Goal: Task Accomplishment & Management: Manage account settings

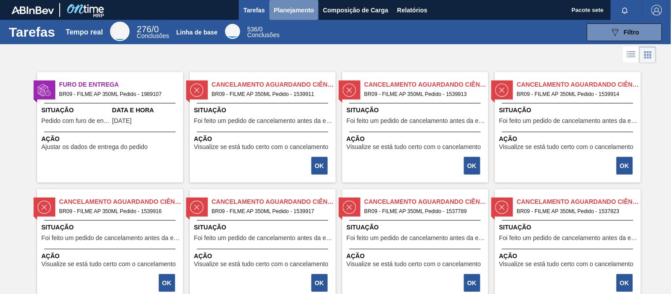
click at [302, 8] on font "Planejamento" at bounding box center [294, 10] width 40 height 7
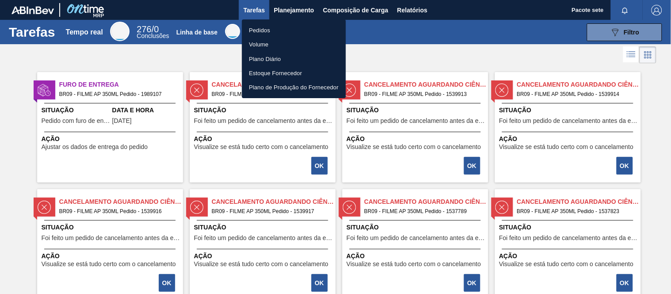
click at [258, 31] on font "Pedidos" at bounding box center [259, 30] width 21 height 7
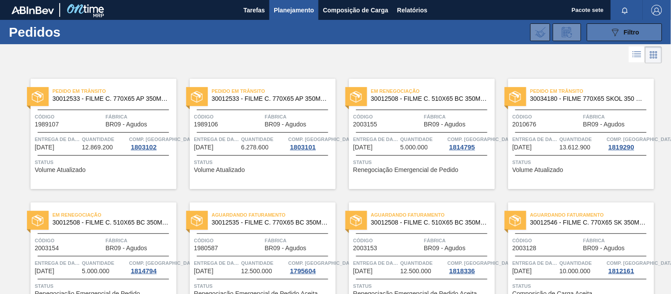
click at [603, 32] on button "089F7B8B-B2A5-4AFE-B5C0-19BA573D28AC Filtro" at bounding box center [624, 32] width 75 height 18
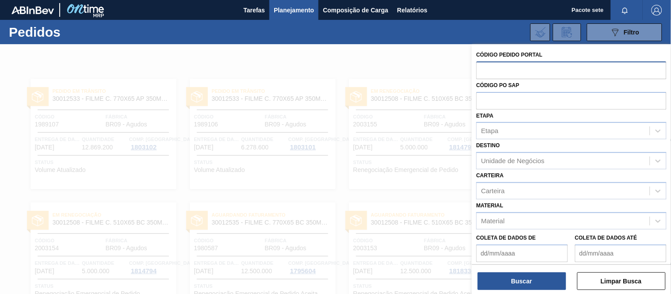
click at [530, 72] on input "text" at bounding box center [572, 70] width 190 height 17
type input "19080587"
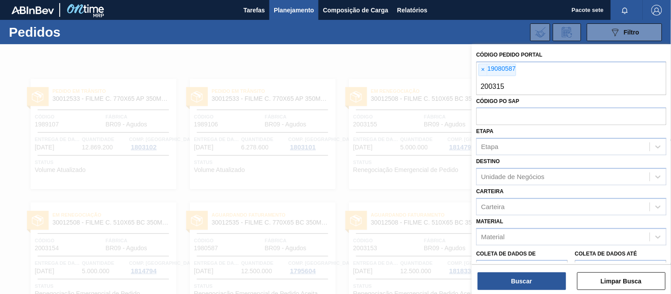
type input "2003157"
type input "2003153"
type input "2003155"
type input "2003154"
type input "2003130"
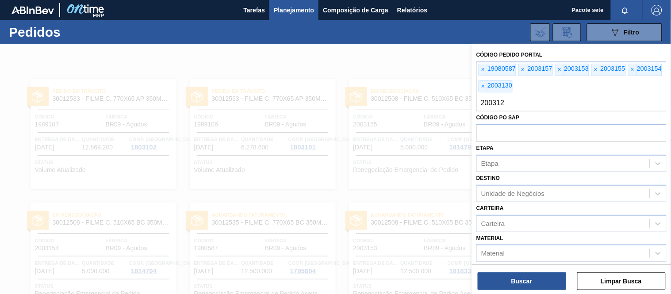
type input "2003128"
type input "2003156"
type input "2003158"
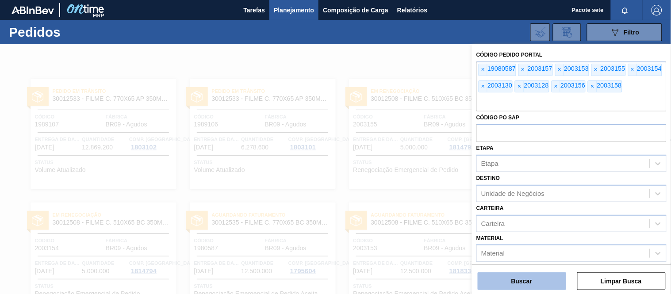
click at [524, 281] on font "Buscar" at bounding box center [522, 281] width 21 height 7
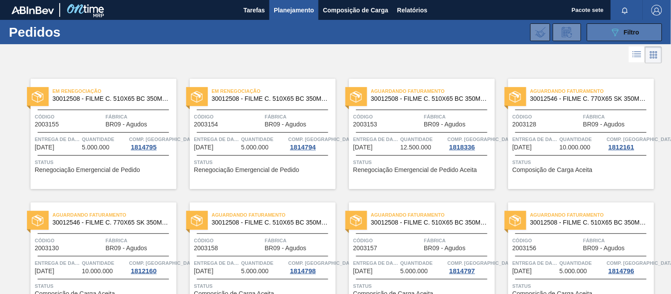
click at [613, 27] on icon "089F7B8B-B2A5-4AFE-B5C0-19BA573D28AC" at bounding box center [615, 32] width 11 height 11
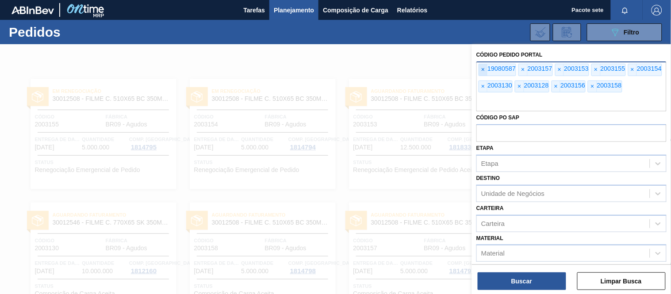
click at [483, 68] on font "×" at bounding box center [483, 69] width 4 height 7
type input "1980587"
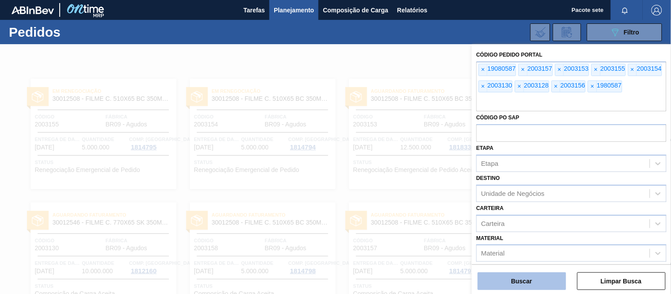
click at [546, 278] on button "Buscar" at bounding box center [522, 282] width 89 height 18
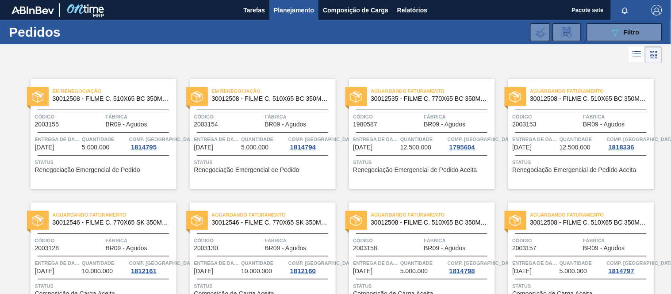
click at [384, 121] on span "Código" at bounding box center [388, 116] width 69 height 9
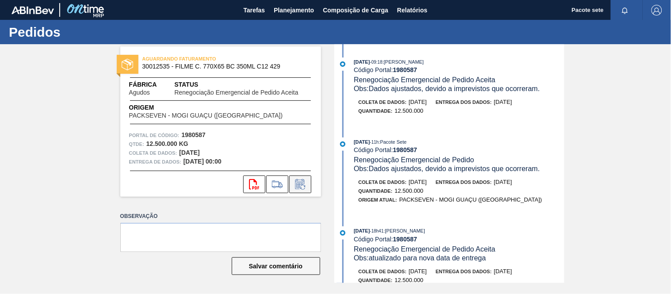
click at [298, 187] on icon at bounding box center [300, 184] width 14 height 11
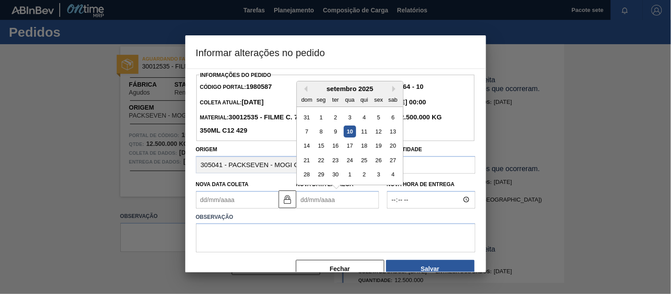
click at [351, 207] on Entrega1980587 "Nova Data Entrega" at bounding box center [337, 200] width 83 height 18
click at [318, 177] on font "29" at bounding box center [321, 174] width 6 height 7
type Coleta1980587 "28/09/2025"
type Entrega1980587 "29/09/2025"
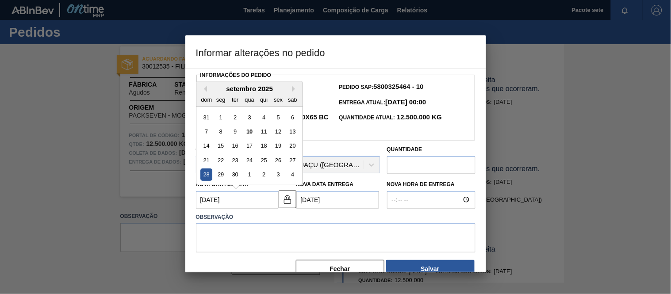
click at [249, 202] on Coleta1980587 "28/09/2025" at bounding box center [237, 200] width 83 height 18
click at [280, 162] on font "26" at bounding box center [278, 160] width 6 height 7
type Coleta1980587 "26/09/2025"
type Entrega1980587 "27/09/2025"
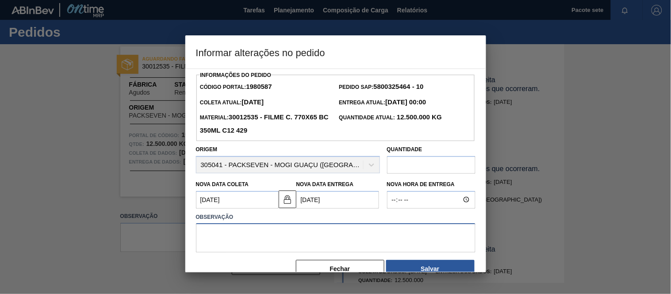
click at [232, 237] on textarea at bounding box center [336, 237] width 280 height 29
click at [0, 0] on span "ajustada" at bounding box center [0, 0] width 0 height 0
click at [308, 235] on textarea "Data ajustada, confome programação" at bounding box center [336, 237] width 280 height 29
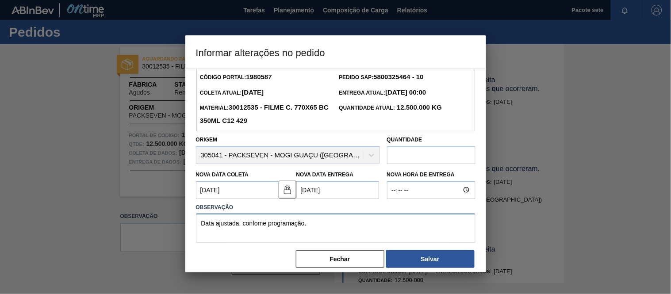
scroll to position [19, 0]
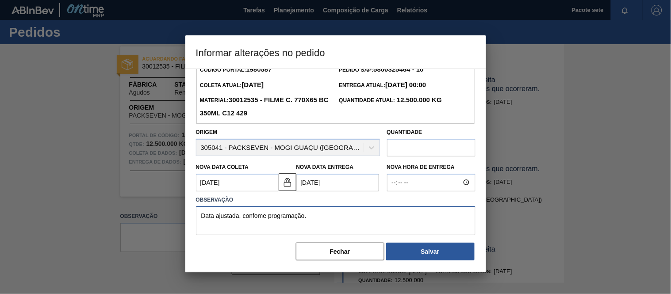
click at [254, 216] on textarea "Data ajustada, confome programação." at bounding box center [336, 220] width 280 height 29
click at [0, 0] on span "conforme" at bounding box center [0, 0] width 0 height 0
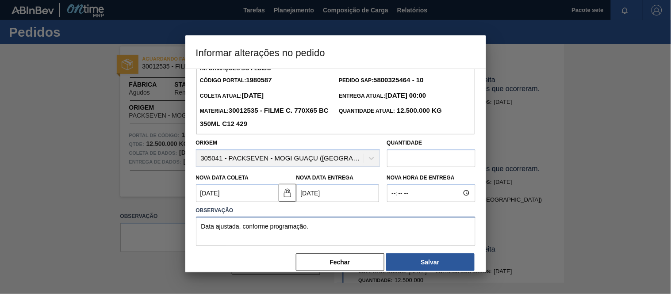
scroll to position [0, 0]
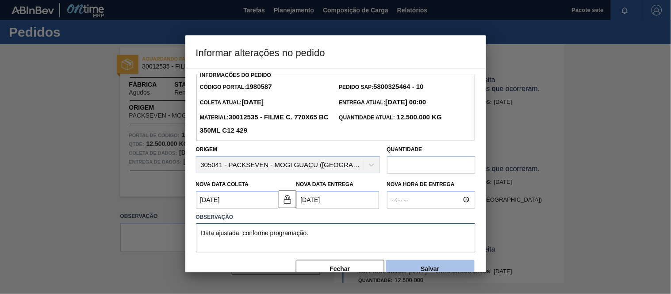
type textarea "Data ajustada, conforme programação."
click at [427, 266] on button "Salvar" at bounding box center [430, 269] width 89 height 18
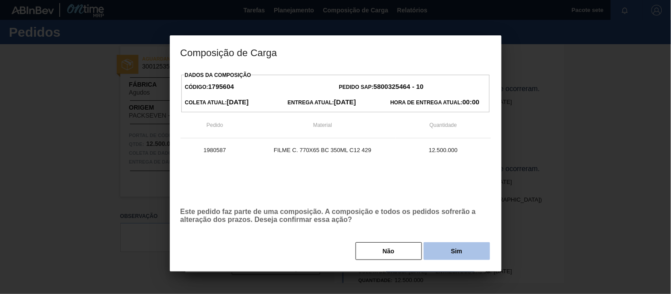
click at [457, 252] on font "Sim" at bounding box center [457, 251] width 12 height 7
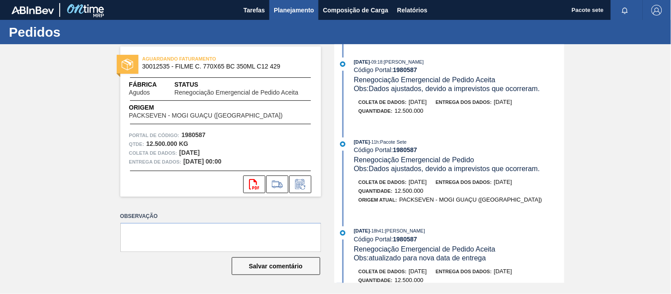
click at [289, 9] on font "Planejamento" at bounding box center [294, 10] width 40 height 7
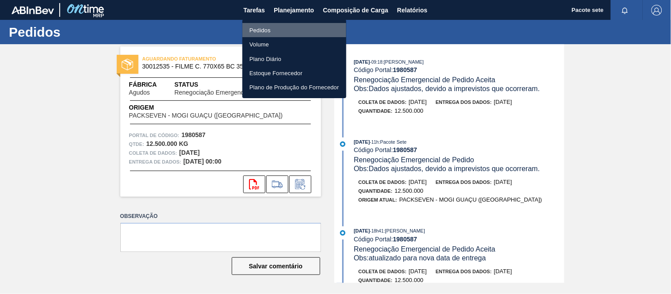
click at [280, 29] on li "Pedidos" at bounding box center [295, 30] width 104 height 14
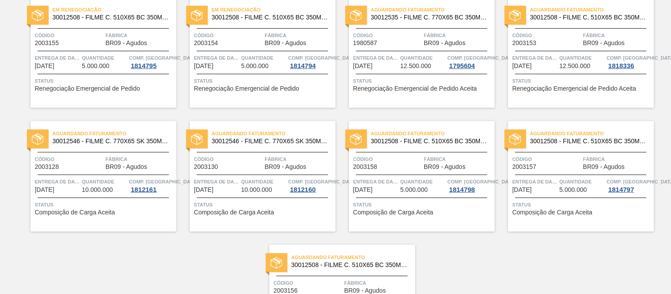
scroll to position [98, 0]
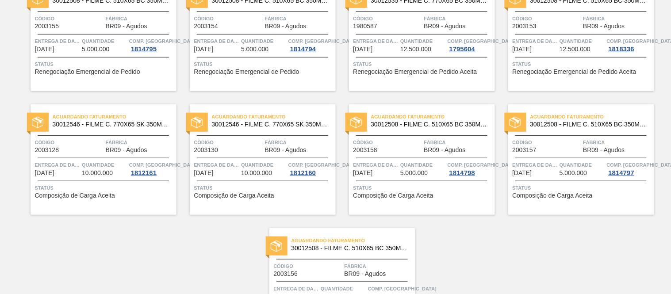
click at [541, 148] on div "Código 2003157" at bounding box center [547, 145] width 69 height 15
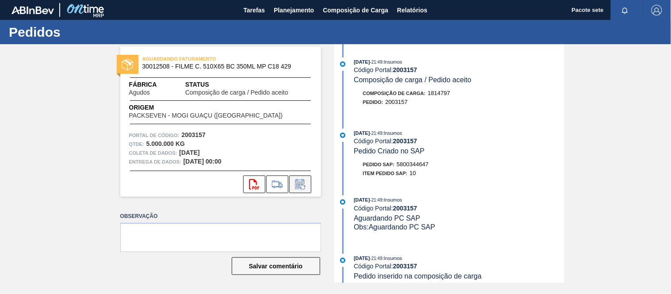
click at [300, 183] on icon at bounding box center [300, 184] width 14 height 11
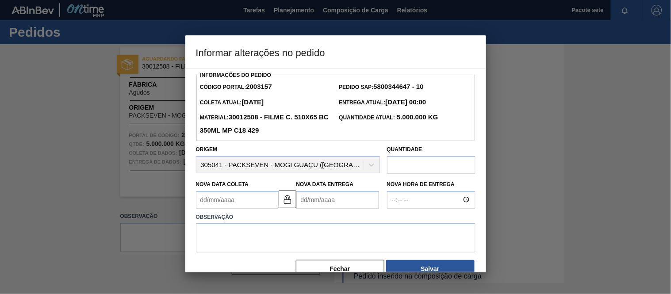
click at [321, 204] on Entrega2003157 "Nova Data Entrega" at bounding box center [337, 200] width 83 height 18
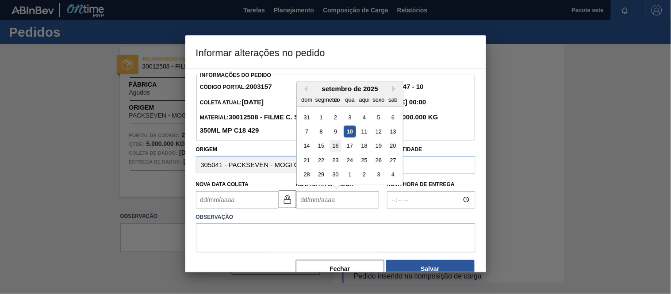
click at [334, 149] on font "16" at bounding box center [335, 145] width 6 height 7
type Coleta2003157 "[DATE]"
type Entrega2003157 "[DATE]"
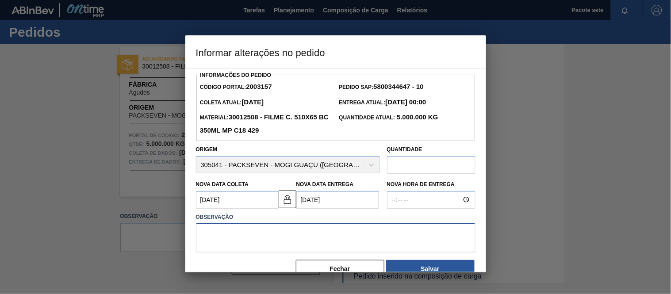
click at [249, 242] on textarea at bounding box center [336, 237] width 280 height 29
type textarea "D"
click at [262, 235] on textarea "D" at bounding box center [336, 237] width 280 height 29
drag, startPoint x: 265, startPoint y: 233, endPoint x: 191, endPoint y: 229, distance: 73.6
click at [191, 229] on div "Informações do Pedido Código Portal: 2003157 Pedido SAP: 5800344647 - 10 Coleta…" at bounding box center [335, 171] width 301 height 204
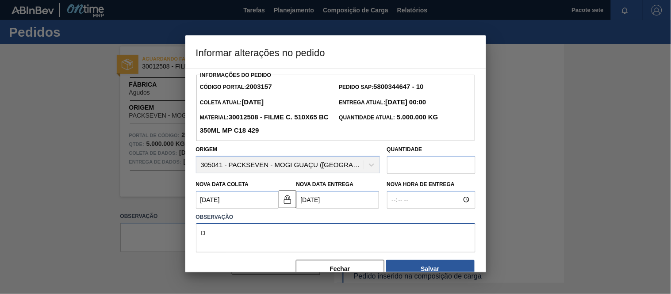
paste textarea
paste textarea "D"
type textarea "Data ajustada, conforme produção."
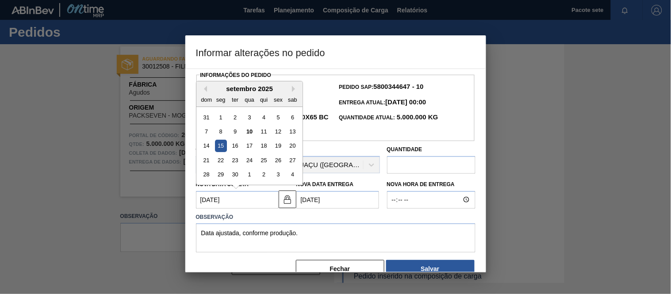
click at [268, 206] on Coleta2003157 "[DATE]" at bounding box center [237, 200] width 83 height 18
click at [292, 134] on font "13" at bounding box center [292, 131] width 6 height 7
type Coleta2003157 "13/09/2025"
type Entrega2003157 "[DATE]"
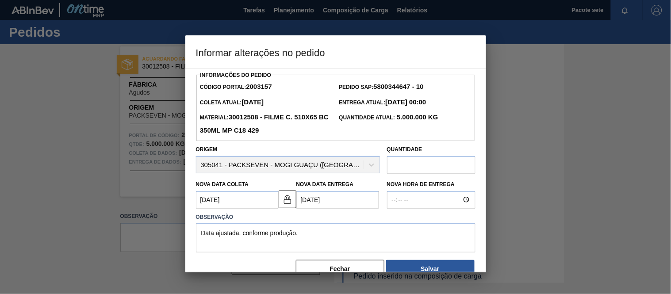
click at [356, 200] on Entrega2003157 "[DATE]" at bounding box center [337, 200] width 83 height 18
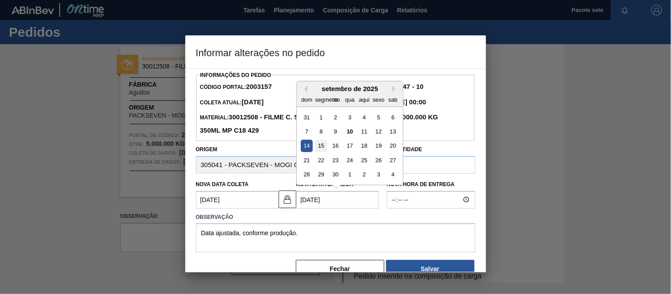
click at [321, 149] on font "15" at bounding box center [321, 145] width 6 height 7
type Coleta2003157 "[DATE]"
type Entrega2003157 "[DATE]"
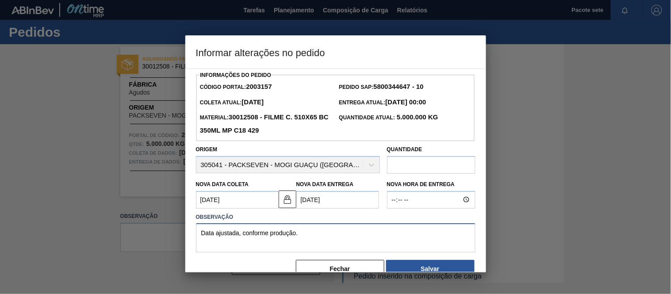
click at [241, 235] on textarea "Data ajustada, conforme produção." at bounding box center [336, 237] width 280 height 29
click at [0, 0] on div "Ignore" at bounding box center [0, 0] width 0 height 0
drag, startPoint x: 321, startPoint y: 236, endPoint x: 184, endPoint y: 232, distance: 136.8
click at [184, 232] on div "Informar alterações no pedido Informações do Pedido Código Portal: 2003157 Pedi…" at bounding box center [335, 147] width 671 height 294
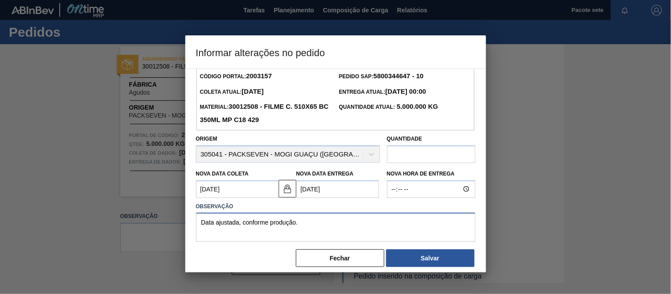
scroll to position [19, 0]
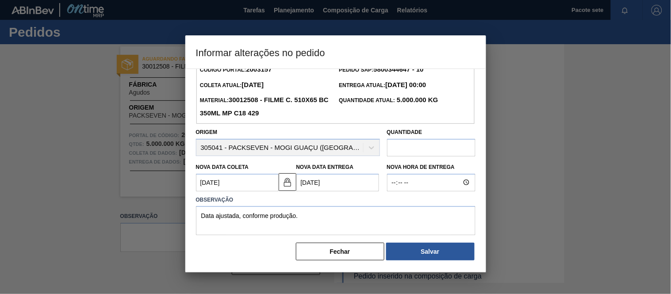
click at [392, 44] on h3 "Informar alterações no pedido" at bounding box center [335, 52] width 301 height 34
click at [508, 177] on div at bounding box center [335, 147] width 671 height 294
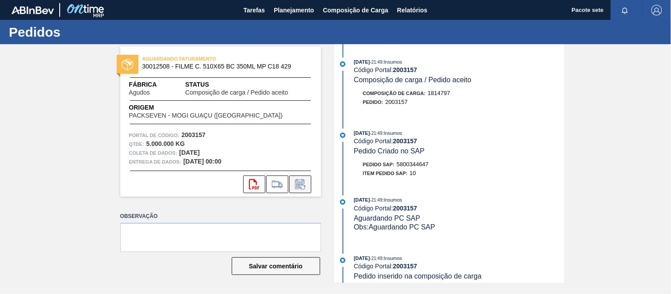
click at [304, 188] on icon at bounding box center [300, 184] width 14 height 11
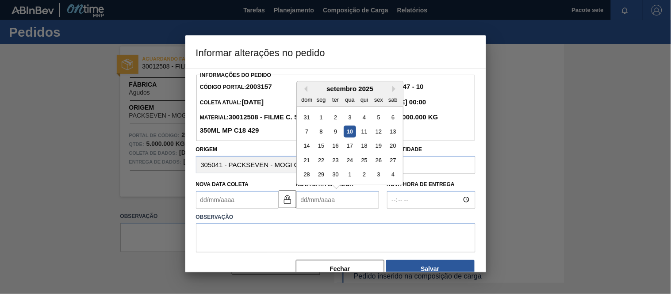
click at [353, 206] on Entrega2003157 "Nova Data Entrega" at bounding box center [337, 200] width 83 height 18
click at [321, 148] on font "15" at bounding box center [321, 145] width 6 height 7
type Coleta2003157 "[DATE]"
type Entrega2003157 "[DATE]"
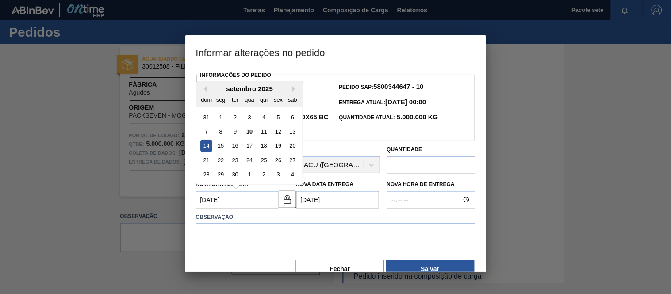
click at [261, 204] on Coleta2003157 "[DATE]" at bounding box center [237, 200] width 83 height 18
click at [294, 135] on font "13" at bounding box center [292, 131] width 6 height 7
type Coleta2003157 "13/09/2025"
type Entrega2003157 "[DATE]"
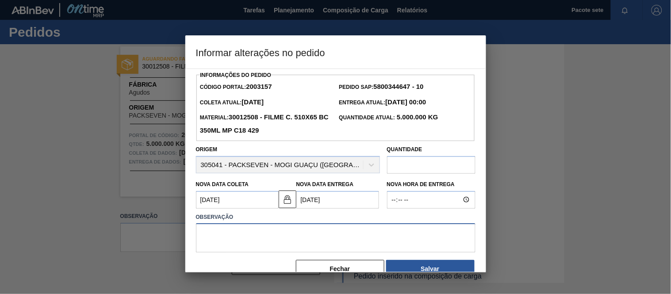
click at [243, 244] on textarea at bounding box center [336, 237] width 280 height 29
paste textarea "Data ajustada, conforme produção."
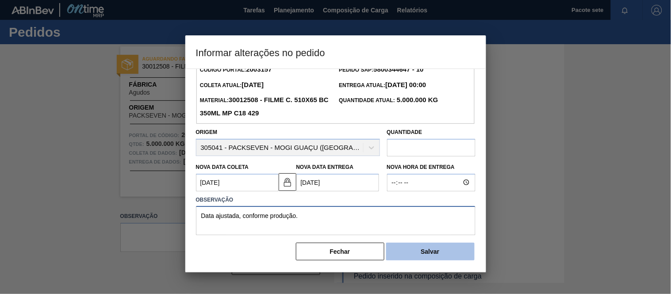
type textarea "Data ajustada, conforme produção."
click at [430, 253] on font "Salvar" at bounding box center [430, 251] width 19 height 7
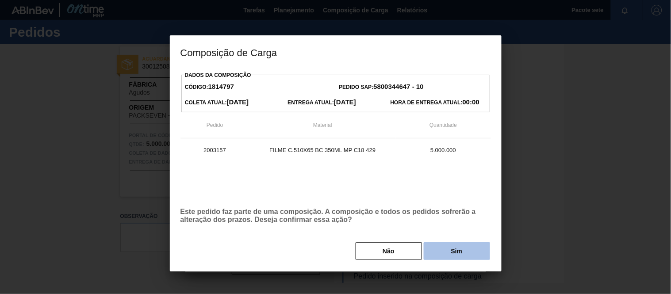
click at [444, 251] on button "Sim" at bounding box center [457, 252] width 66 height 18
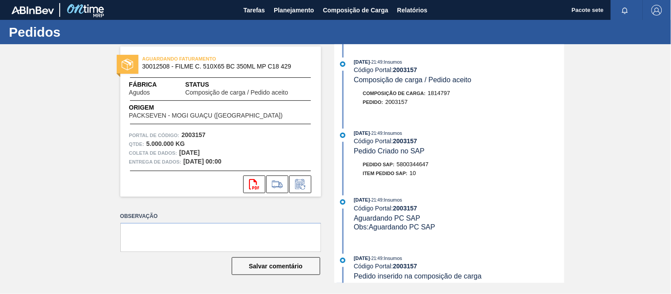
click at [421, 167] on font "5800344647" at bounding box center [413, 164] width 32 height 7
copy font "5800344647"
click at [300, 187] on icon at bounding box center [299, 185] width 7 height 5
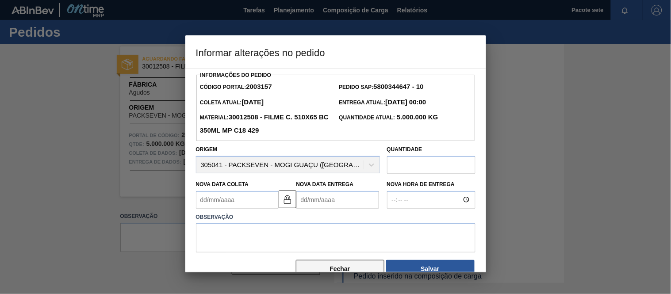
click at [361, 266] on button "Fechar" at bounding box center [340, 269] width 89 height 18
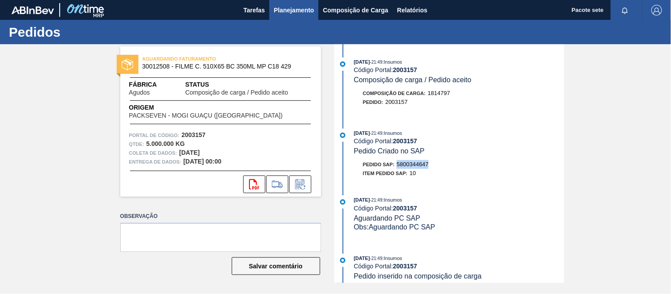
click at [284, 11] on font "Planejamento" at bounding box center [294, 10] width 40 height 7
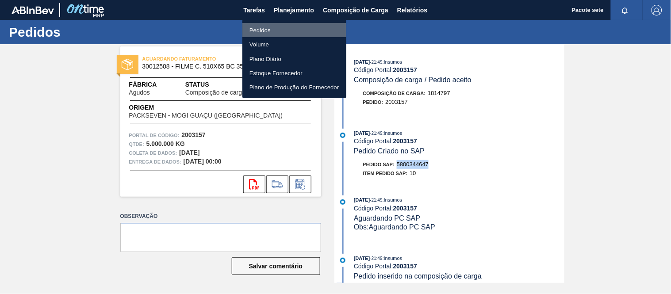
click at [268, 29] on font "Pedidos" at bounding box center [260, 30] width 21 height 7
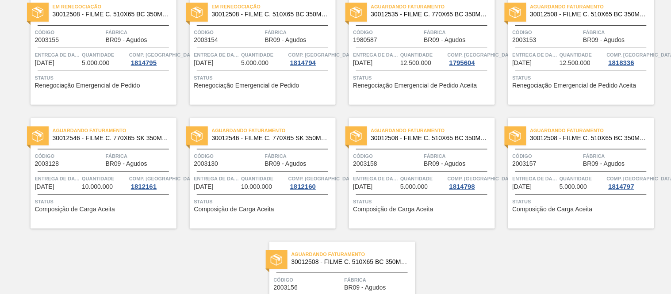
scroll to position [98, 0]
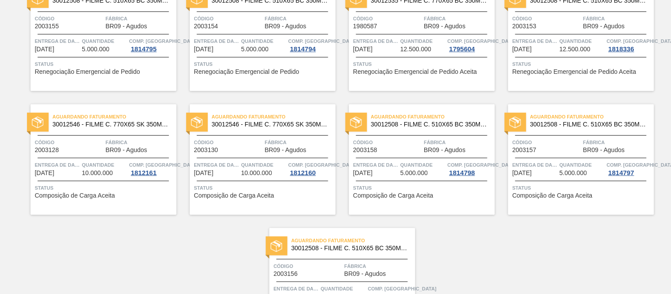
click at [546, 151] on div "Código 2003157" at bounding box center [547, 145] width 69 height 15
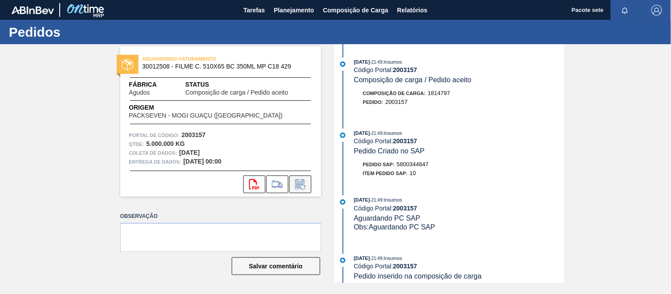
click at [304, 186] on icon at bounding box center [300, 184] width 14 height 11
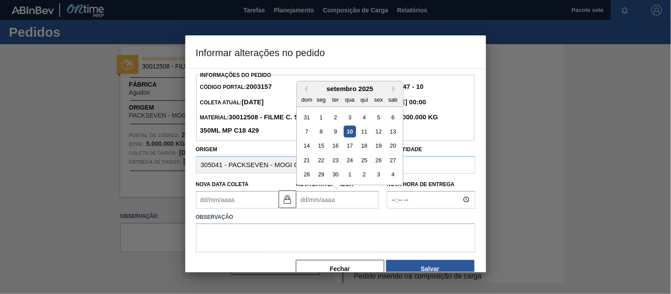
click at [337, 203] on Entrega2003157 "Nova Data Entrega" at bounding box center [337, 200] width 83 height 18
click at [321, 152] on div "15" at bounding box center [321, 146] width 12 height 12
type Coleta2003157 "[DATE]"
type Entrega2003157 "[DATE]"
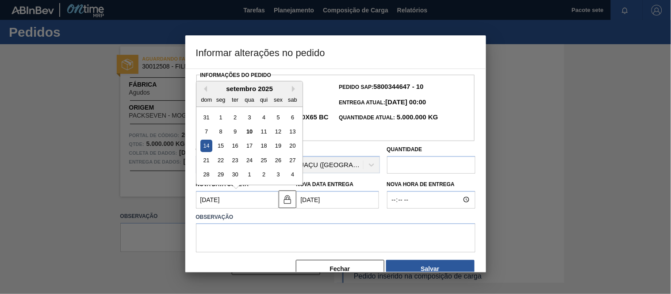
click at [250, 200] on Coleta2003157 "[DATE]" at bounding box center [237, 200] width 83 height 18
click at [295, 134] on font "13" at bounding box center [292, 131] width 6 height 7
type Coleta2003157 "13/09/2025"
type Entrega2003157 "[DATE]"
click at [246, 204] on Coleta2003157 "13/09/2025" at bounding box center [237, 200] width 83 height 18
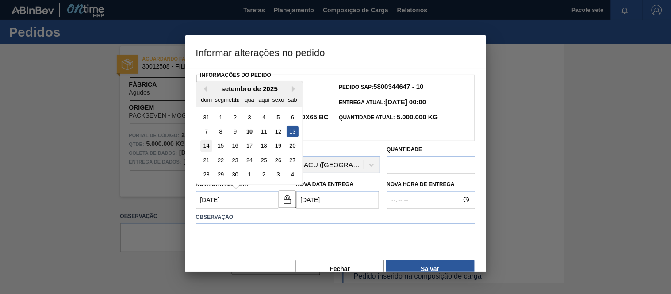
click at [207, 149] on font "14" at bounding box center [206, 145] width 6 height 7
type Coleta2003157 "[DATE]"
type Entrega2003157 "[DATE]"
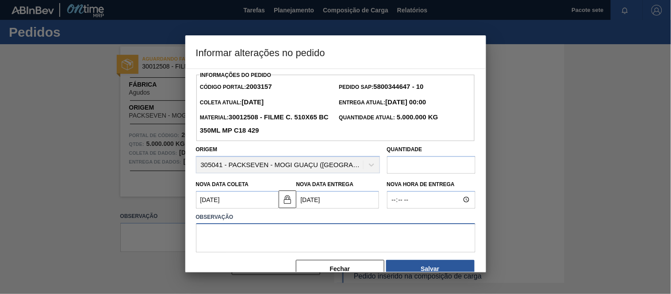
click at [259, 238] on textarea at bounding box center [336, 237] width 280 height 29
paste textarea "5800344647"
drag, startPoint x: 196, startPoint y: 231, endPoint x: 152, endPoint y: 225, distance: 44.2
click at [152, 225] on div "Informar alterações no pedido Informações do Pedido Código Portal: 2003157 Pedi…" at bounding box center [335, 147] width 671 height 294
drag, startPoint x: 276, startPoint y: 240, endPoint x: 167, endPoint y: 238, distance: 109.3
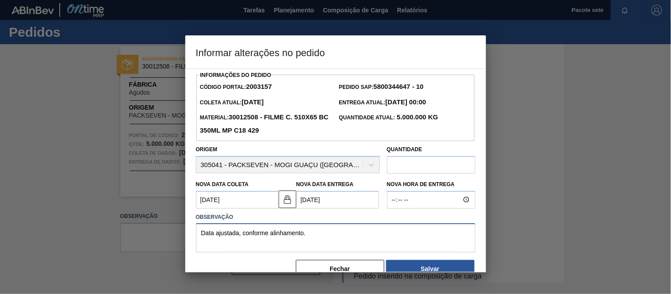
click at [167, 238] on div "Informar alterações no pedido Informações do Pedido Código Portal: 2003157 Pedi…" at bounding box center [335, 147] width 671 height 294
type textarea "Data ajustada, conforme alinhamento."
click at [449, 269] on button "Salvar" at bounding box center [430, 269] width 89 height 18
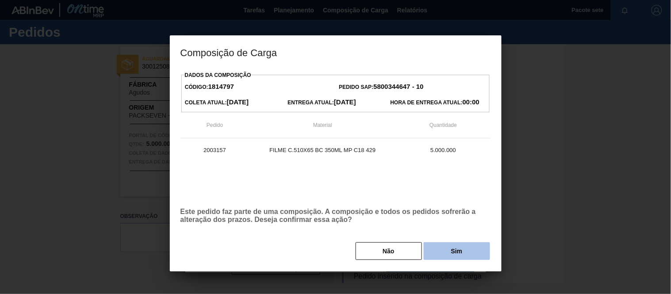
click at [449, 249] on button "Sim" at bounding box center [457, 252] width 66 height 18
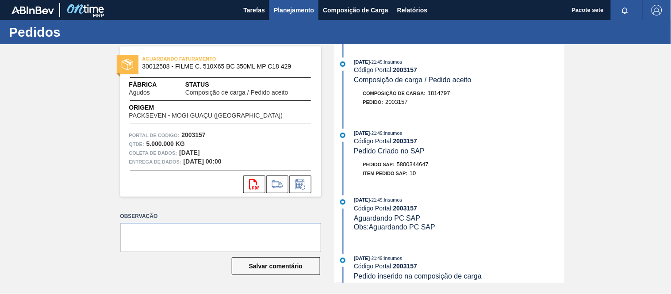
click at [297, 10] on font "Planejamento" at bounding box center [294, 10] width 40 height 7
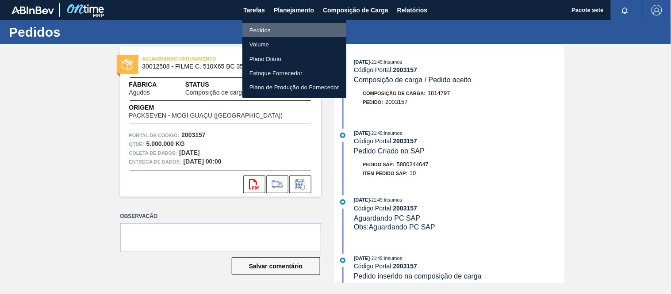
click at [276, 30] on li "Pedidos" at bounding box center [295, 30] width 104 height 14
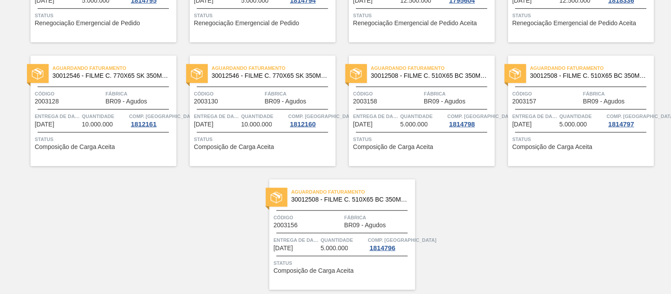
scroll to position [147, 0]
click at [536, 106] on div "Aguardando Faturamento 30012508 - FILME C. 510X65 BC 350ML MP C18 429 Código 20…" at bounding box center [581, 110] width 146 height 111
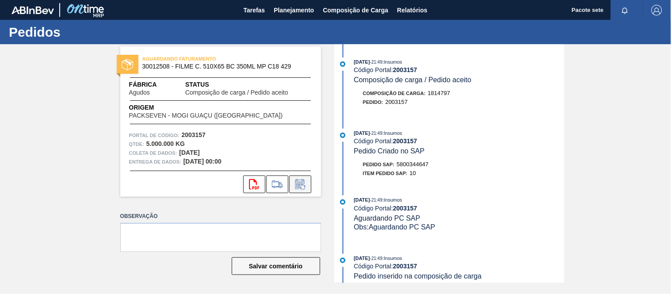
click at [306, 182] on icon at bounding box center [300, 184] width 14 height 11
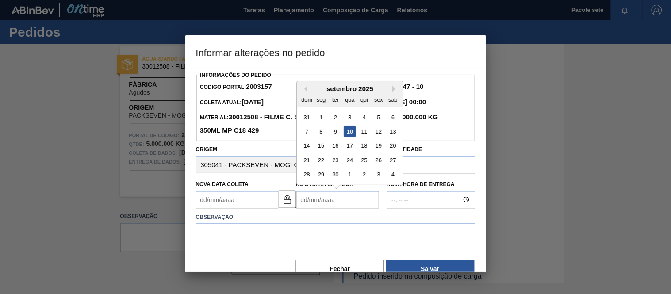
click at [343, 198] on Entrega2003157 "Nova Data Entrega" at bounding box center [337, 200] width 83 height 18
click at [319, 147] on font "15" at bounding box center [321, 145] width 6 height 7
type Coleta2003157 "[DATE]"
type Entrega2003157 "[DATE]"
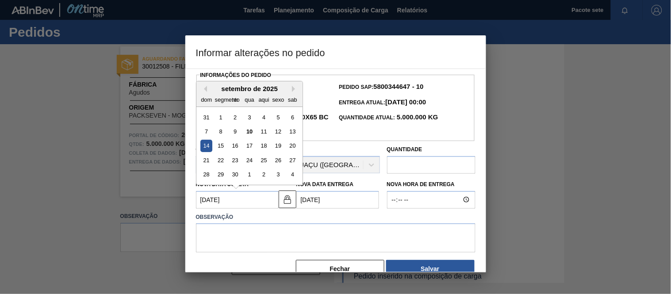
click at [264, 200] on Coleta2003157 "[DATE]" at bounding box center [237, 200] width 83 height 18
click at [208, 148] on font "14" at bounding box center [206, 145] width 6 height 7
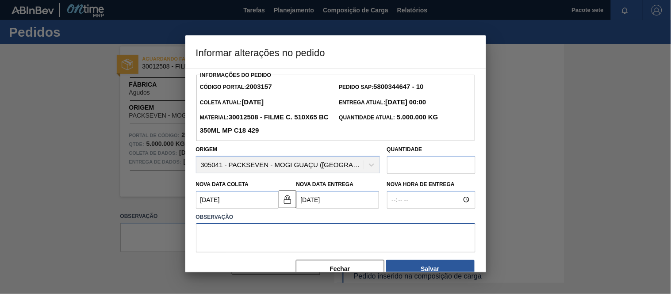
click at [246, 242] on textarea at bounding box center [336, 237] width 280 height 29
paste textarea "Data ajustada, conforme alinhamento."
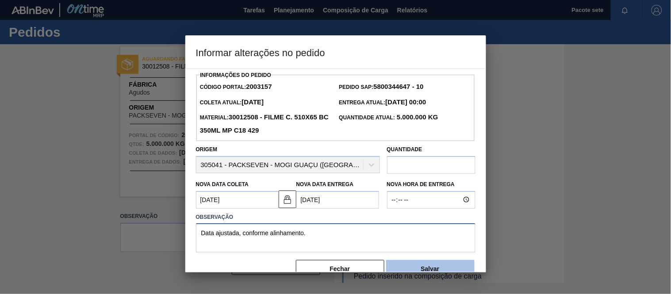
type textarea "Data ajustada, conforme alinhamento."
click at [415, 267] on button "Salvar" at bounding box center [430, 269] width 89 height 18
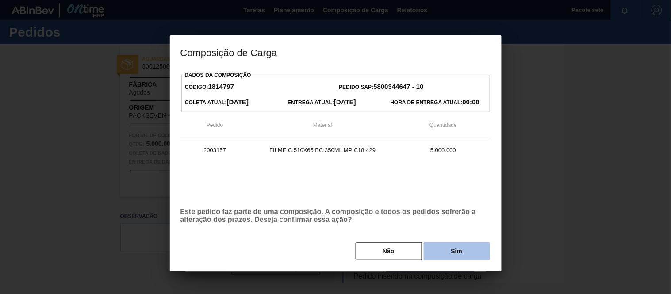
click at [440, 255] on button "Sim" at bounding box center [457, 252] width 66 height 18
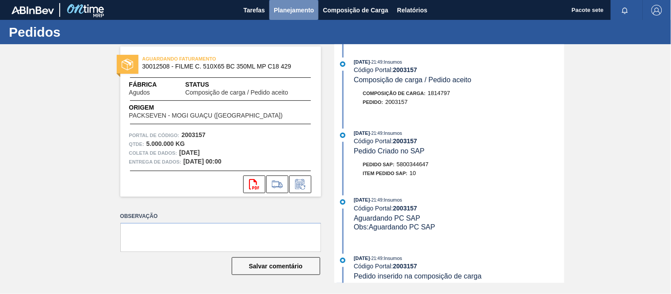
click at [284, 11] on font "Planejamento" at bounding box center [294, 10] width 40 height 7
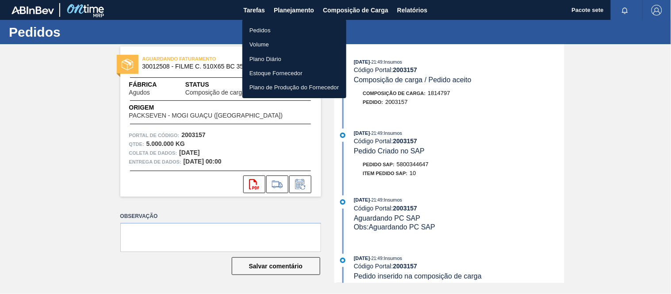
click at [270, 19] on ul "Pedidos Volume Plano Diário Estoque Fornecedor Plano de Produção do Fornecedor" at bounding box center [295, 58] width 104 height 79
click at [264, 23] on li "Pedidos" at bounding box center [295, 30] width 104 height 14
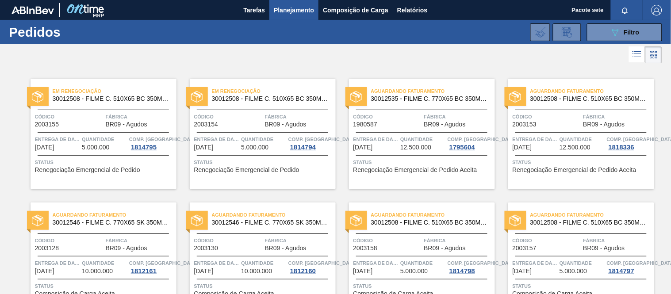
click at [536, 124] on font "2003153" at bounding box center [525, 124] width 24 height 7
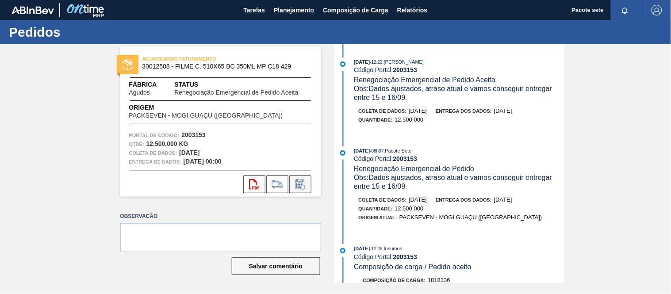
click at [299, 183] on icon at bounding box center [300, 184] width 14 height 11
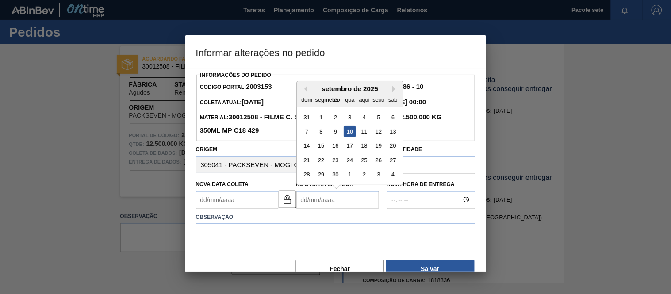
click at [339, 204] on Entrega2003153 "Nova Data Entrega" at bounding box center [337, 200] width 83 height 18
click at [321, 148] on font "15" at bounding box center [321, 145] width 6 height 7
type Coleta2003153 "[DATE]"
type Entrega2003153 "[DATE]"
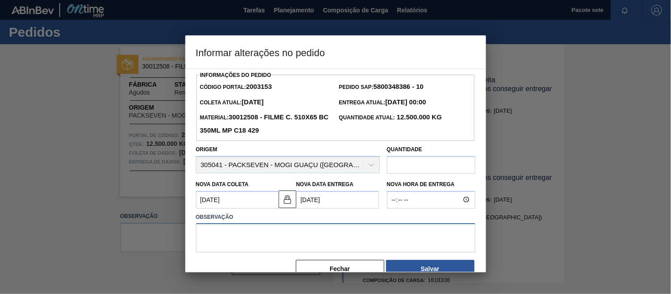
click at [255, 243] on textarea at bounding box center [336, 237] width 280 height 29
paste textarea "Data ajustada, conforme alinhamento."
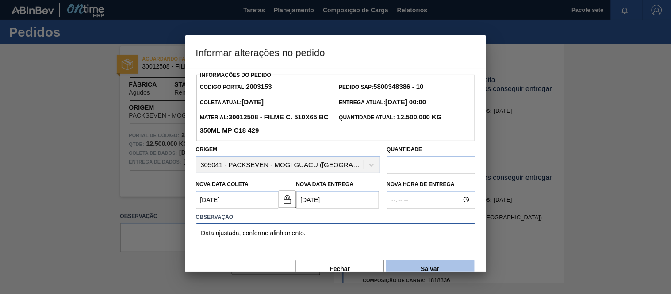
type textarea "Data ajustada, conforme alinhamento."
click at [421, 266] on button "Salvar" at bounding box center [430, 269] width 89 height 18
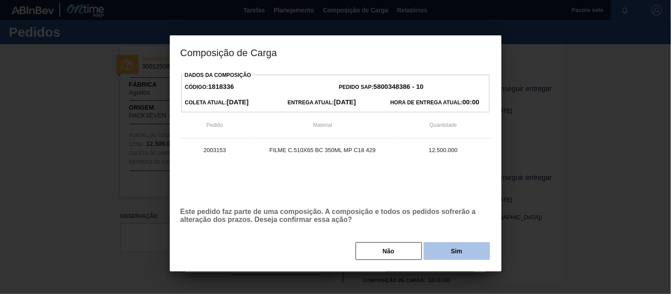
click at [431, 254] on button "Sim" at bounding box center [457, 252] width 66 height 18
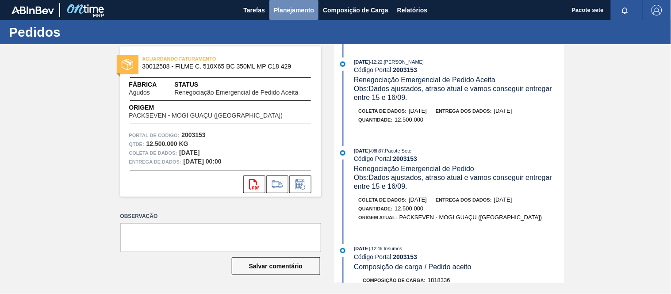
click at [288, 8] on font "Planejamento" at bounding box center [294, 10] width 40 height 7
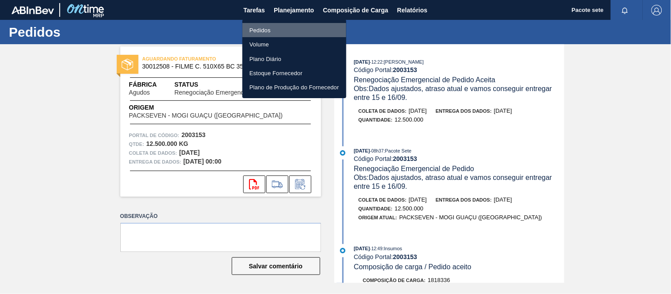
click at [267, 28] on font "Pedidos" at bounding box center [260, 30] width 21 height 7
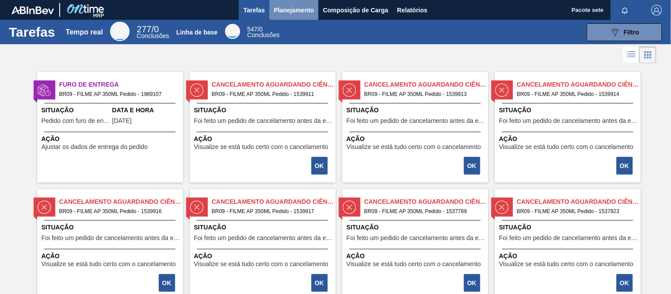
click at [293, 1] on button "Planejamento" at bounding box center [293, 10] width 49 height 20
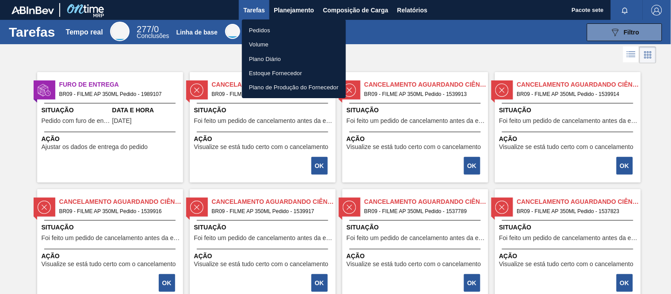
click at [254, 30] on font "Pedidos" at bounding box center [259, 30] width 21 height 7
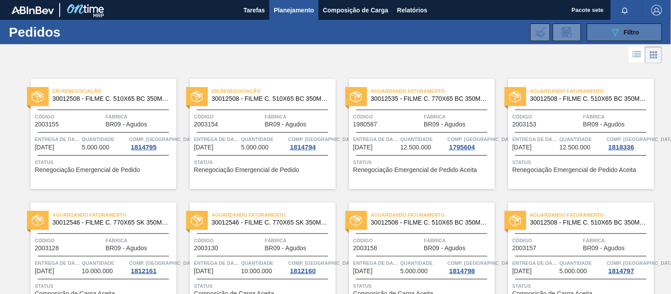
click at [608, 28] on button "089F7B8B-B2A5-4AFE-B5C0-19BA573D28AC Filtro" at bounding box center [624, 32] width 75 height 18
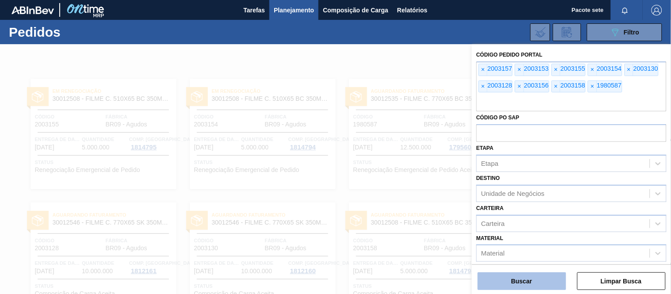
click at [547, 290] on button "Buscar" at bounding box center [522, 282] width 89 height 18
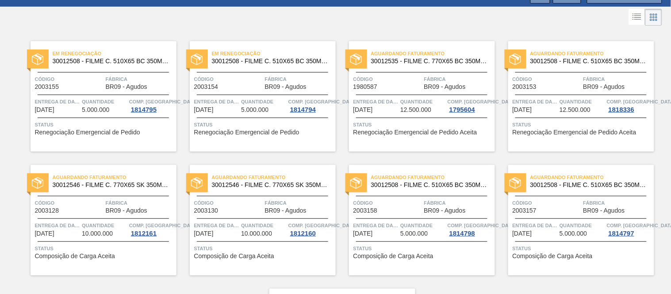
scroll to position [49, 0]
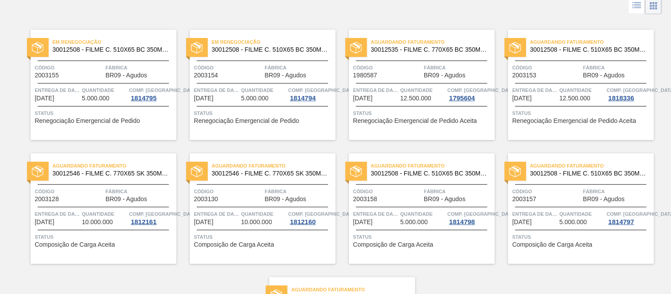
click at [552, 69] on span "Código" at bounding box center [547, 67] width 69 height 9
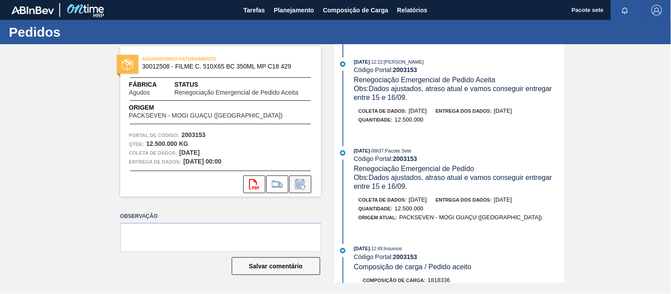
click at [301, 183] on icon at bounding box center [300, 184] width 14 height 11
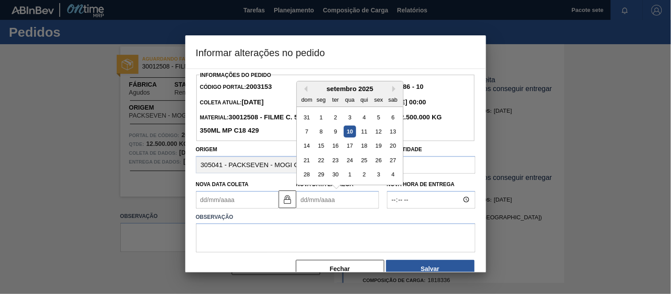
click at [337, 202] on Entrega2003153 "Nova Data Entrega" at bounding box center [337, 200] width 83 height 18
click at [322, 148] on font "15" at bounding box center [321, 145] width 6 height 7
type Coleta2003153 "[DATE]"
type Entrega2003153 "[DATE]"
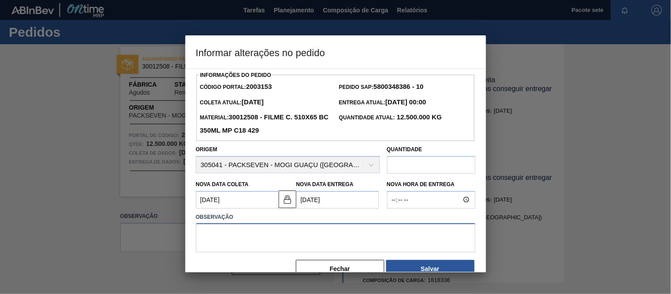
click at [253, 240] on textarea at bounding box center [336, 237] width 280 height 29
paste textarea "Data ajustada, conforme alinhamento."
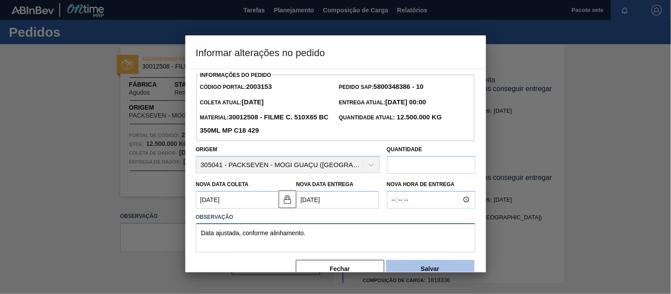
type textarea "Data ajustada, conforme alinhamento."
click at [435, 264] on button "Salvar" at bounding box center [430, 269] width 89 height 18
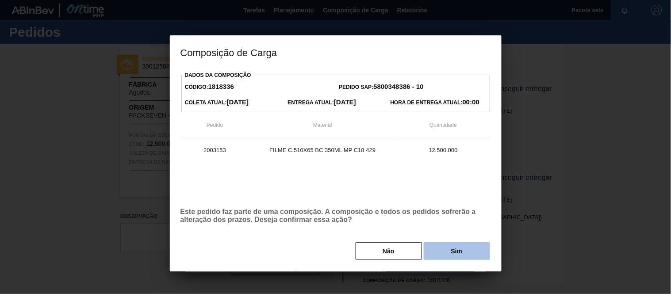
click at [439, 250] on button "Sim" at bounding box center [457, 252] width 66 height 18
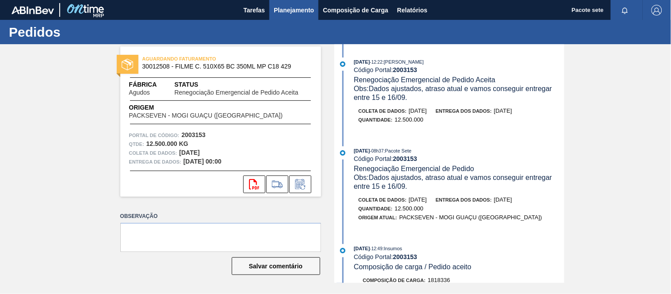
click at [285, 12] on font "Planejamento" at bounding box center [294, 10] width 40 height 7
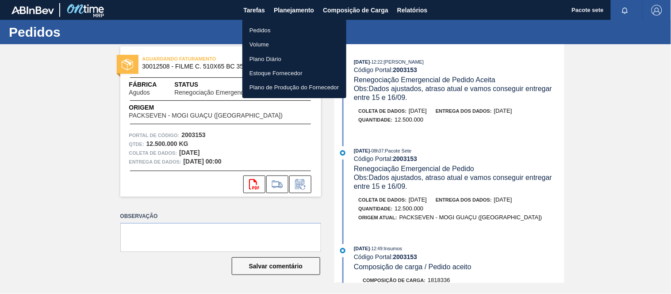
click at [254, 28] on font "Pedidos" at bounding box center [260, 30] width 21 height 7
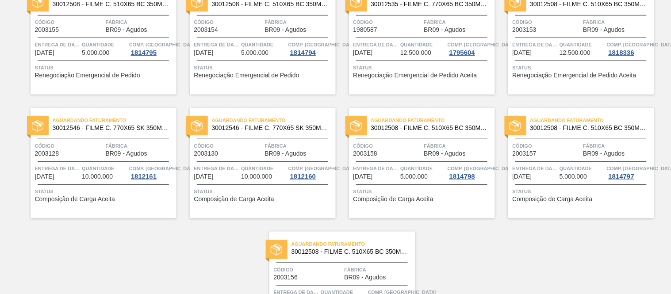
scroll to position [98, 0]
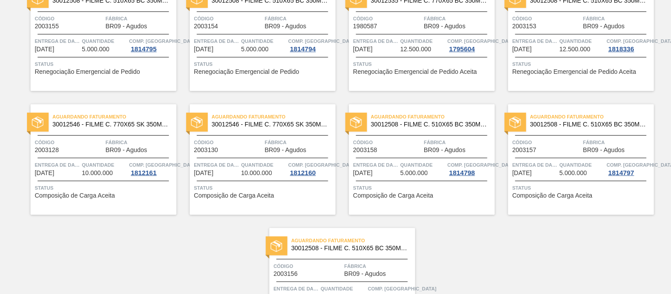
click at [557, 142] on span "Código" at bounding box center [547, 142] width 69 height 9
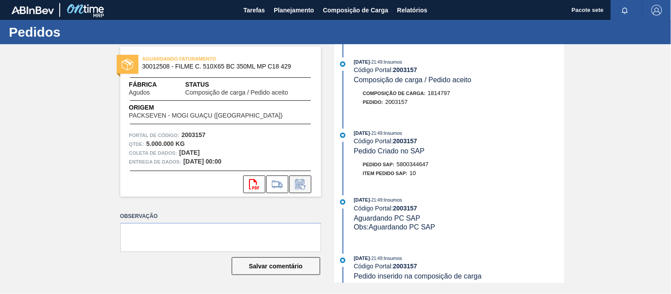
click at [302, 187] on icon at bounding box center [300, 184] width 14 height 11
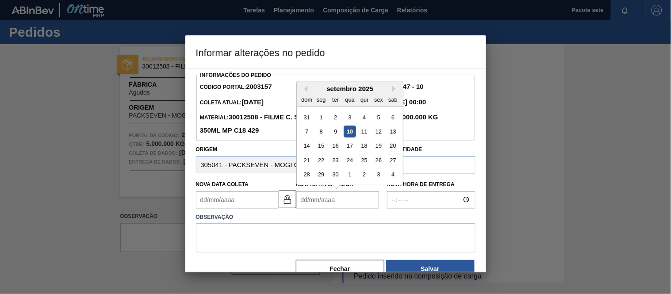
click at [357, 200] on Entrega2003157 "Nova Data Entrega" at bounding box center [337, 200] width 83 height 18
click at [322, 148] on font "15" at bounding box center [321, 145] width 6 height 7
type Coleta2003157 "[DATE]"
type Entrega2003157 "[DATE]"
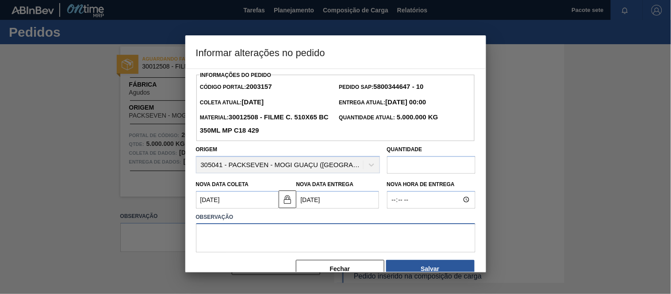
click at [263, 235] on textarea at bounding box center [336, 237] width 280 height 29
paste textarea "Data ajustada, conforme alinhamento."
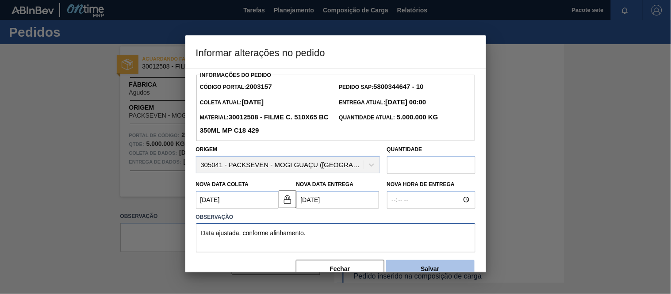
type textarea "Data ajustada, conforme alinhamento."
click at [437, 267] on button "Salvar" at bounding box center [430, 269] width 89 height 18
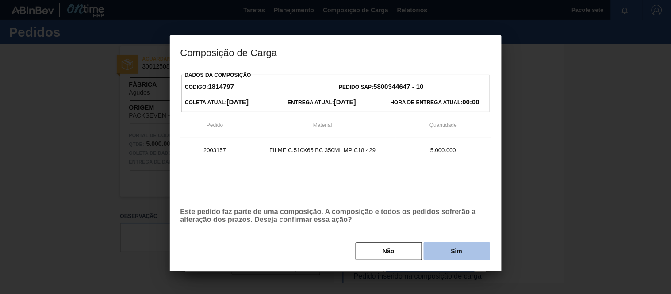
click at [450, 250] on button "Sim" at bounding box center [457, 252] width 66 height 18
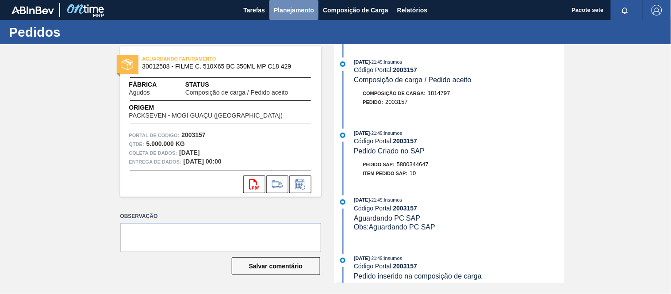
click at [294, 9] on font "Planejamento" at bounding box center [294, 10] width 40 height 7
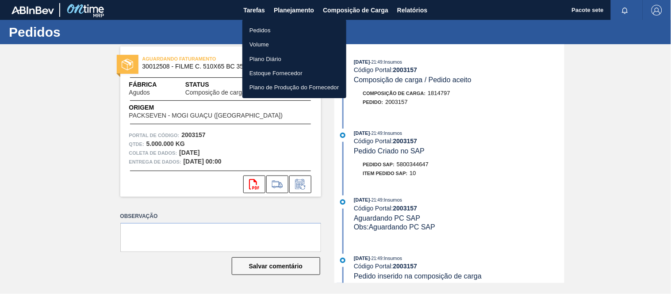
click at [272, 33] on li "Pedidos" at bounding box center [295, 30] width 104 height 14
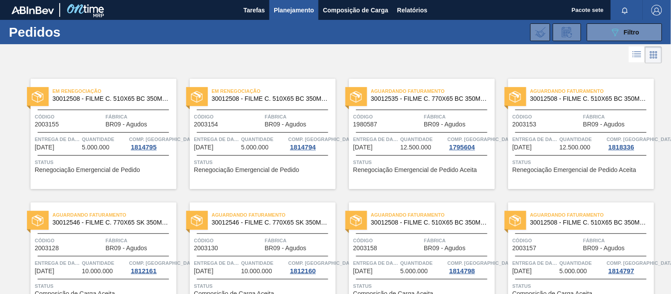
click at [139, 98] on font "30012508 - FILME C. 510X65 BC 350ML MP C18 429" at bounding box center [127, 98] width 149 height 7
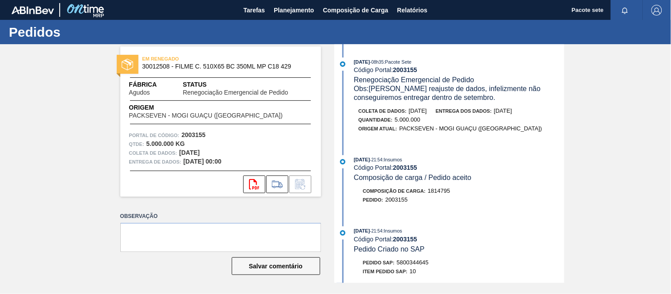
click at [159, 68] on font "30012508 - FILME C. 510X65 BC 350ML MP C18 429" at bounding box center [216, 66] width 149 height 7
copy font "30012508"
click at [292, 12] on font "Planejamento" at bounding box center [294, 10] width 40 height 7
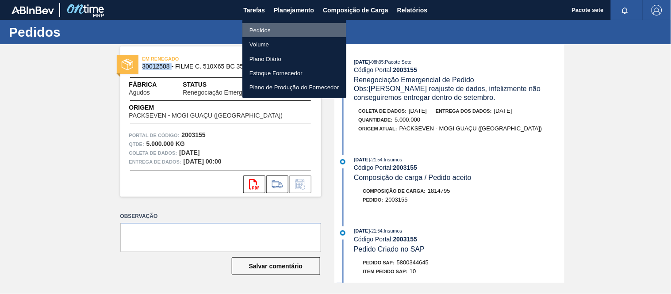
click at [254, 27] on font "Pedidos" at bounding box center [260, 30] width 21 height 7
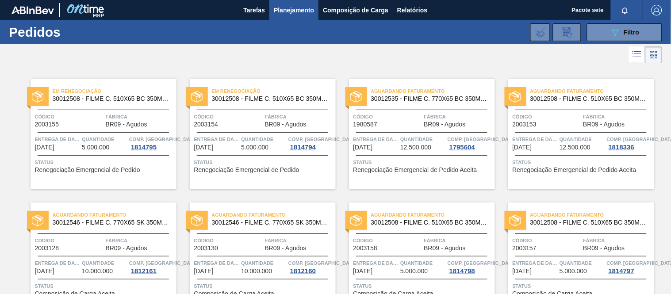
click at [399, 102] on font "30012535 - FILME C. 770X65 BC 350ML C12 429" at bounding box center [440, 98] width 138 height 7
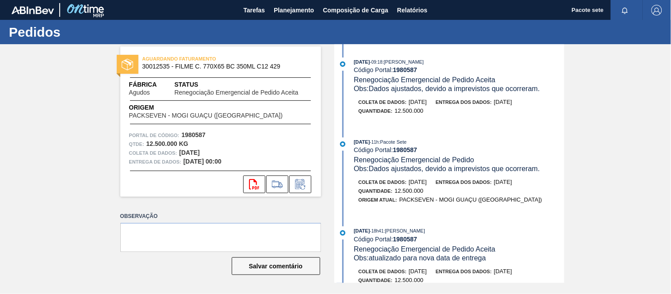
click at [149, 64] on font "30012535 - FILME C. 770X65 BC 350ML C12 429" at bounding box center [211, 66] width 138 height 7
copy font "30012535"
click at [281, 12] on font "Planejamento" at bounding box center [294, 10] width 40 height 7
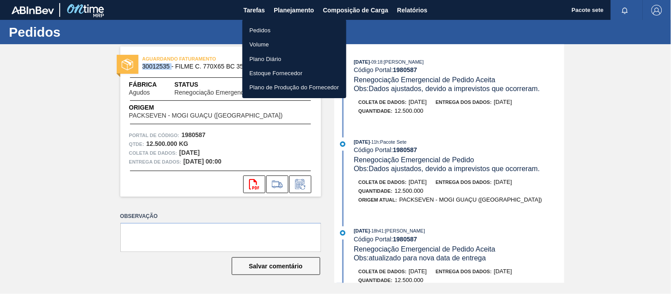
click at [268, 28] on font "Pedidos" at bounding box center [260, 30] width 21 height 7
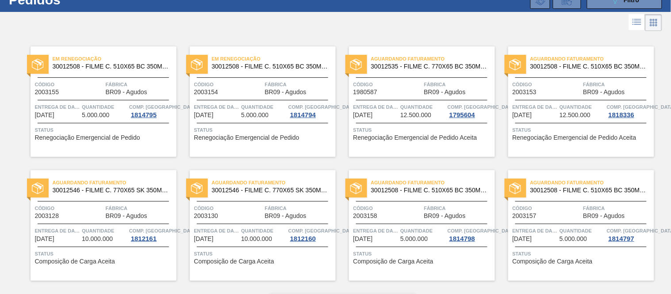
scroll to position [49, 0]
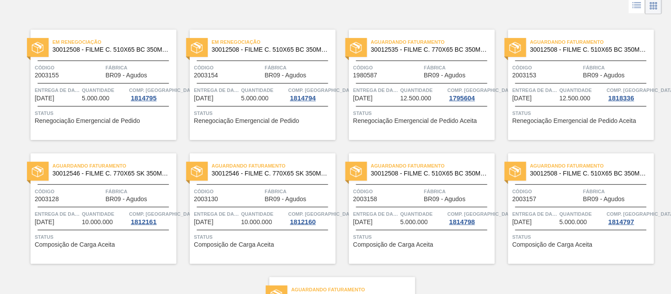
click at [251, 172] on font "30012546 - FILME C. 770X65 SK 350ML C12 429" at bounding box center [281, 173] width 138 height 7
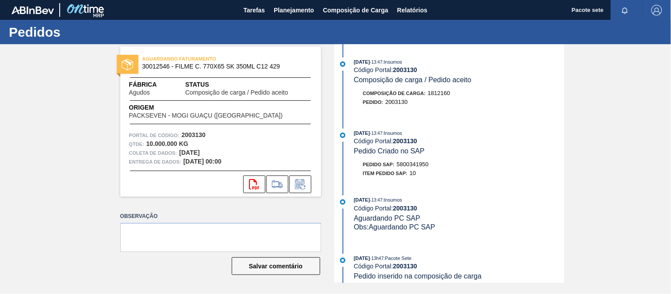
click at [153, 64] on font "30012546 - FILME C. 770X65 SK 350ML C12 429" at bounding box center [211, 66] width 138 height 7
copy font "30012546"
click at [296, 11] on font "Planejamento" at bounding box center [294, 10] width 40 height 7
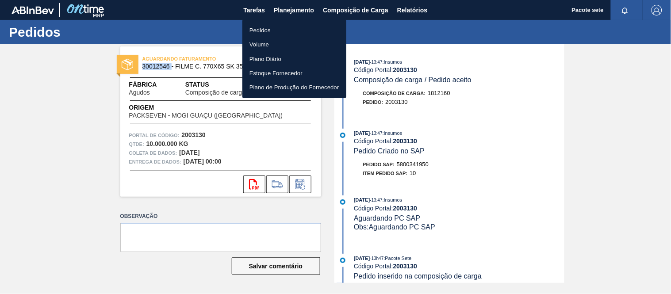
click at [267, 27] on font "Pedidos" at bounding box center [260, 30] width 21 height 7
